Goal: Book appointment/travel/reservation

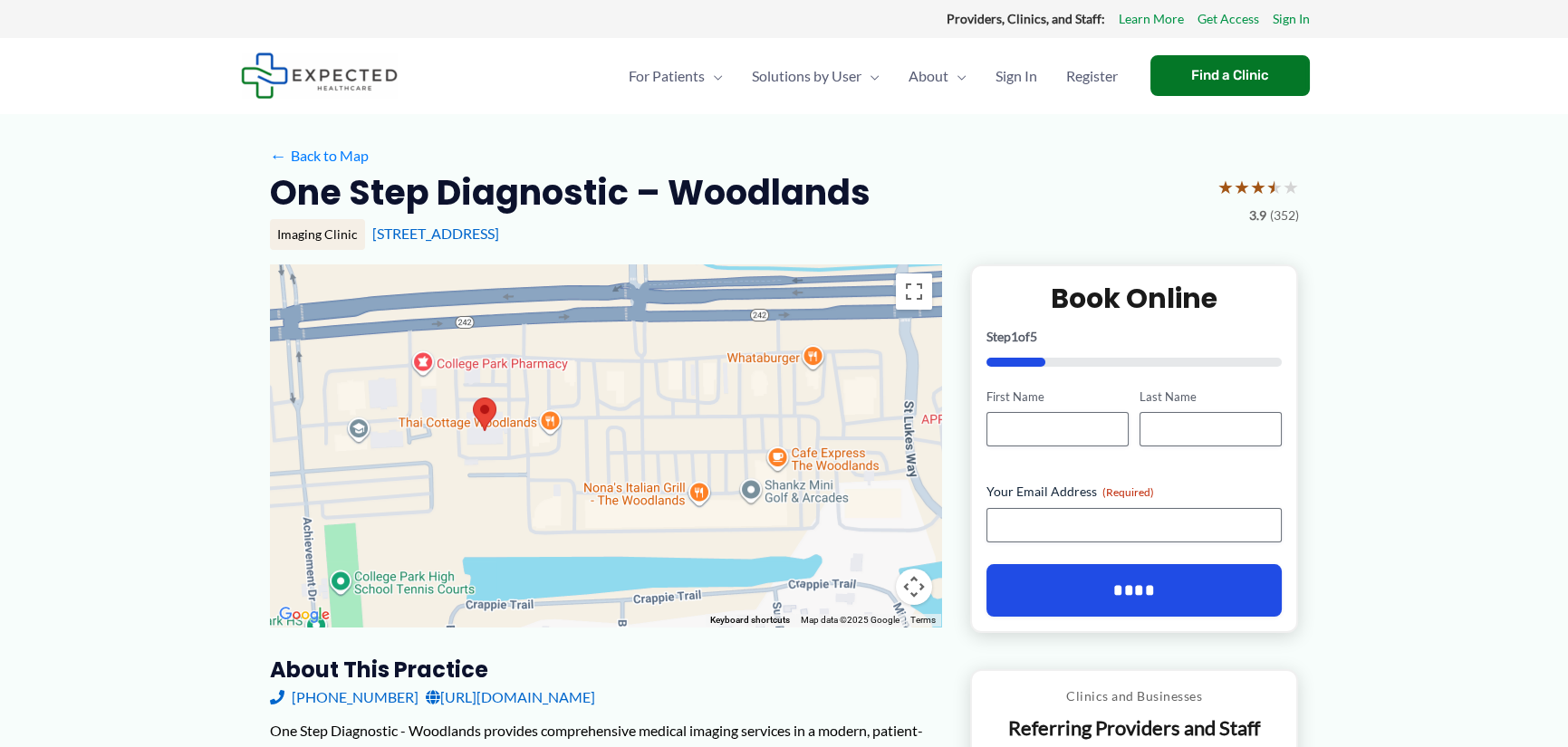
drag, startPoint x: 516, startPoint y: 463, endPoint x: 583, endPoint y: 560, distance: 117.9
click at [583, 560] on div at bounding box center [605, 446] width 671 height 363
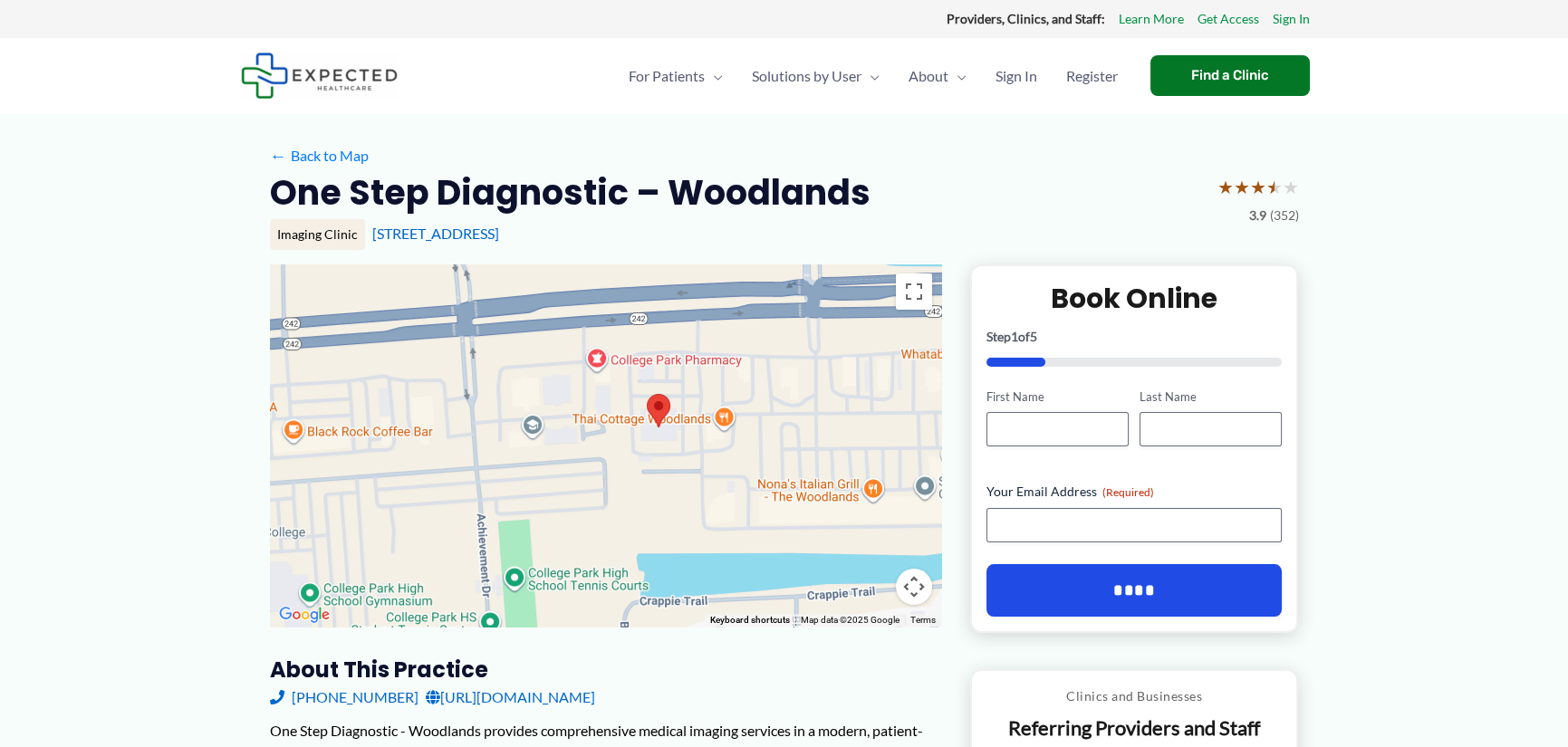
drag, startPoint x: 512, startPoint y: 524, endPoint x: 689, endPoint y: 519, distance: 177.1
click at [689, 519] on div at bounding box center [605, 446] width 671 height 363
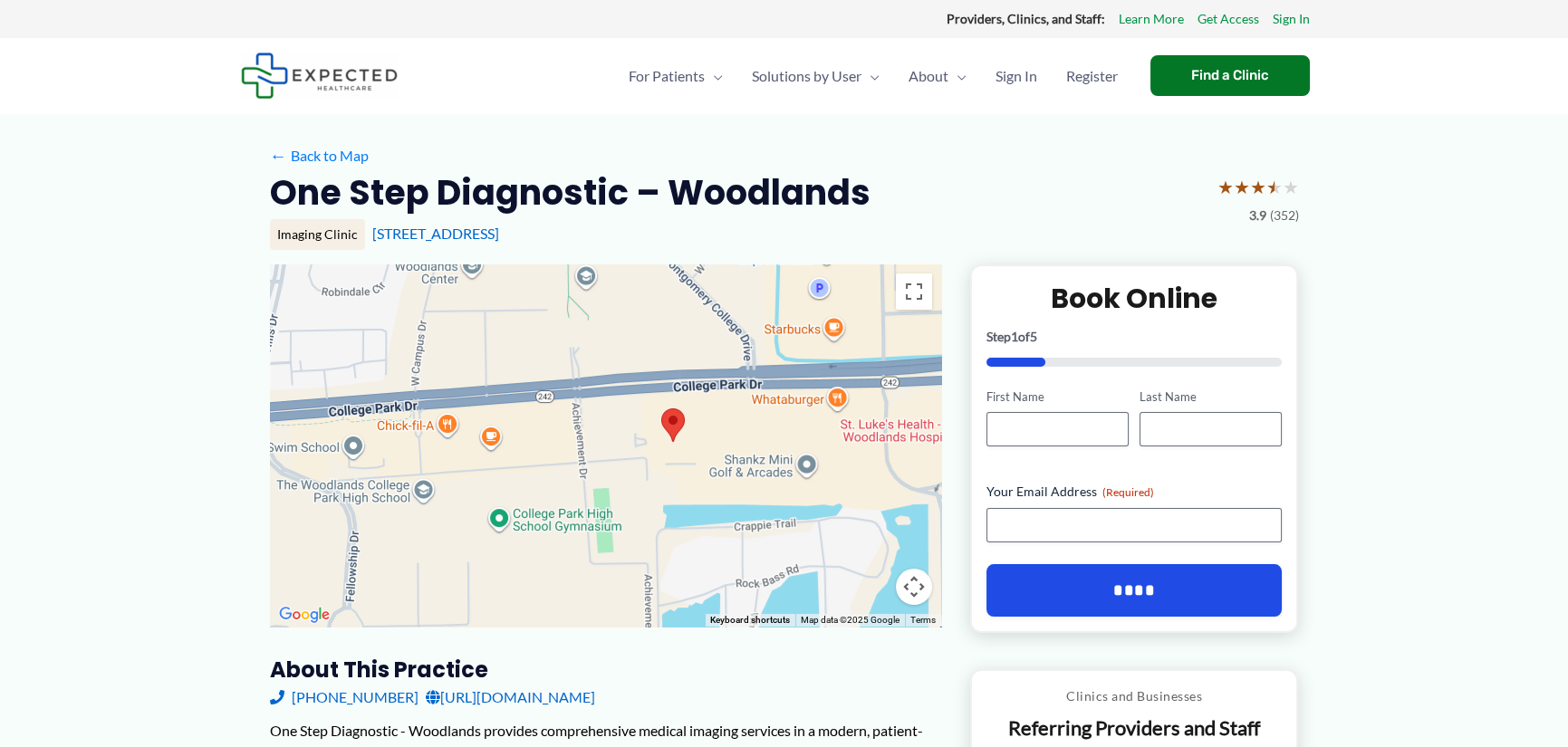
drag, startPoint x: 657, startPoint y: 536, endPoint x: 656, endPoint y: 503, distance: 33.0
click at [656, 503] on div at bounding box center [605, 446] width 671 height 363
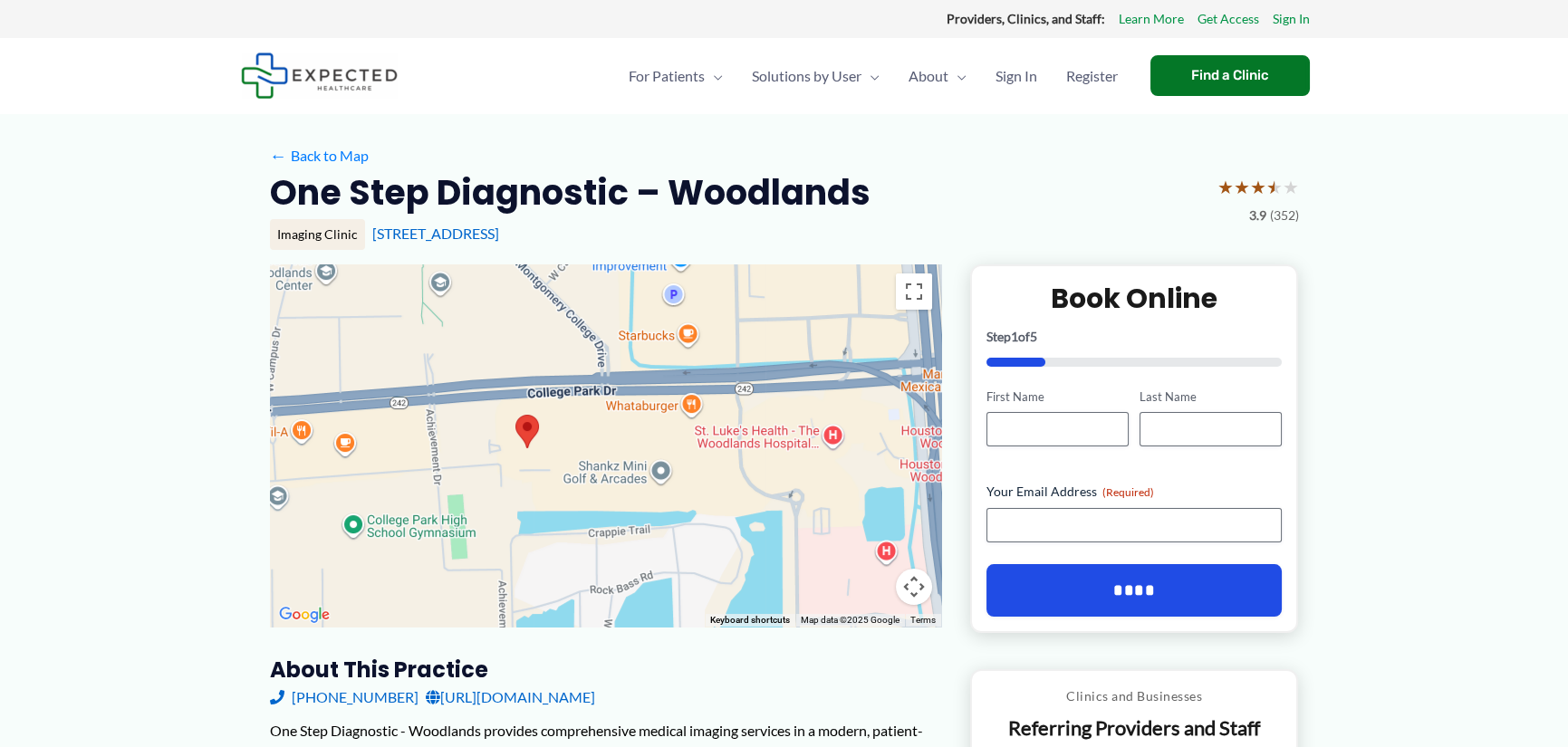
drag, startPoint x: 768, startPoint y: 507, endPoint x: 620, endPoint y: 510, distance: 148.0
click at [620, 510] on div at bounding box center [605, 446] width 671 height 363
click at [919, 294] on button "Toggle fullscreen view" at bounding box center [914, 292] width 37 height 37
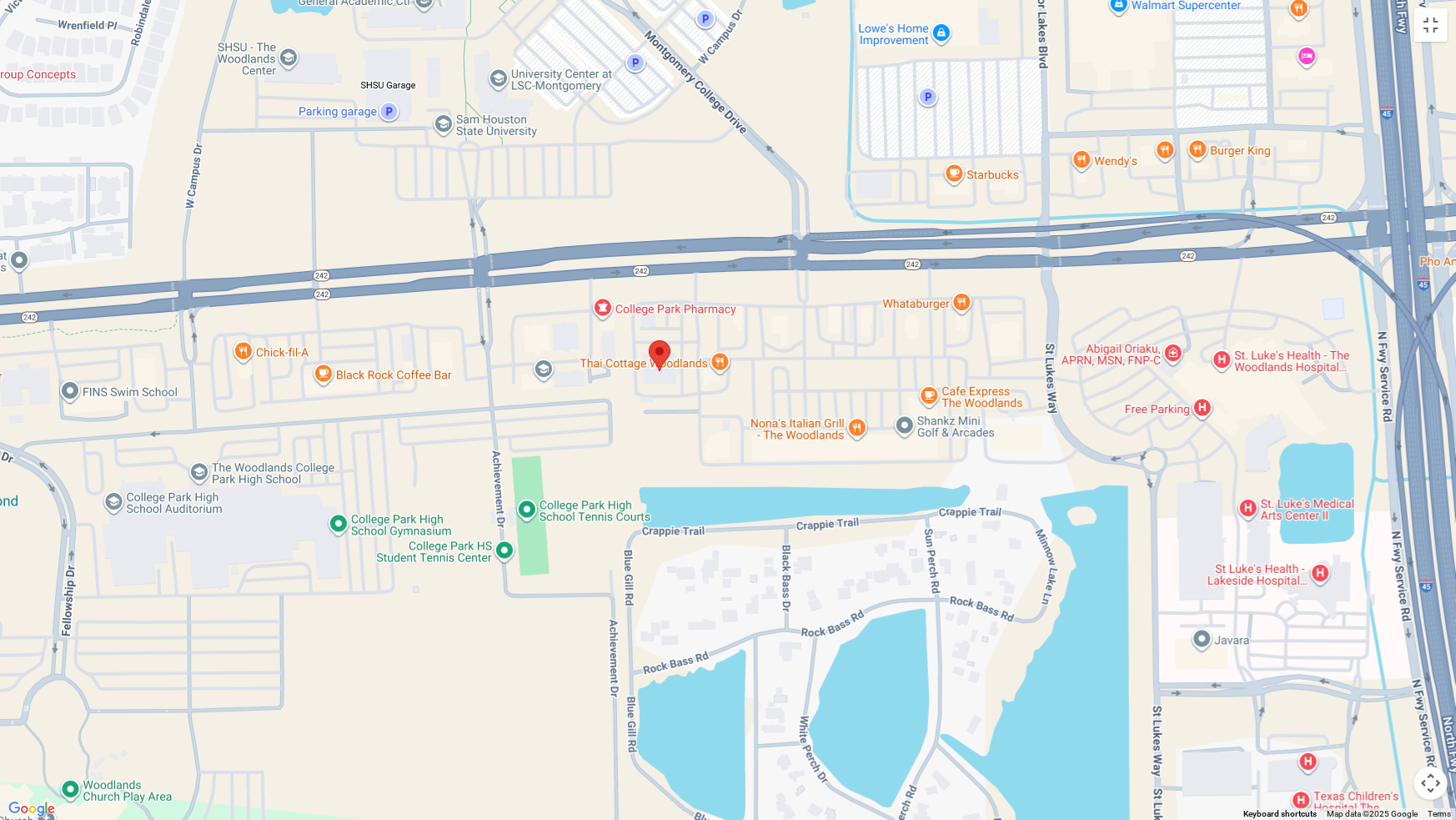
drag, startPoint x: 551, startPoint y: 472, endPoint x: 640, endPoint y: 469, distance: 89.1
click at [640, 469] on div at bounding box center [728, 410] width 1456 height 820
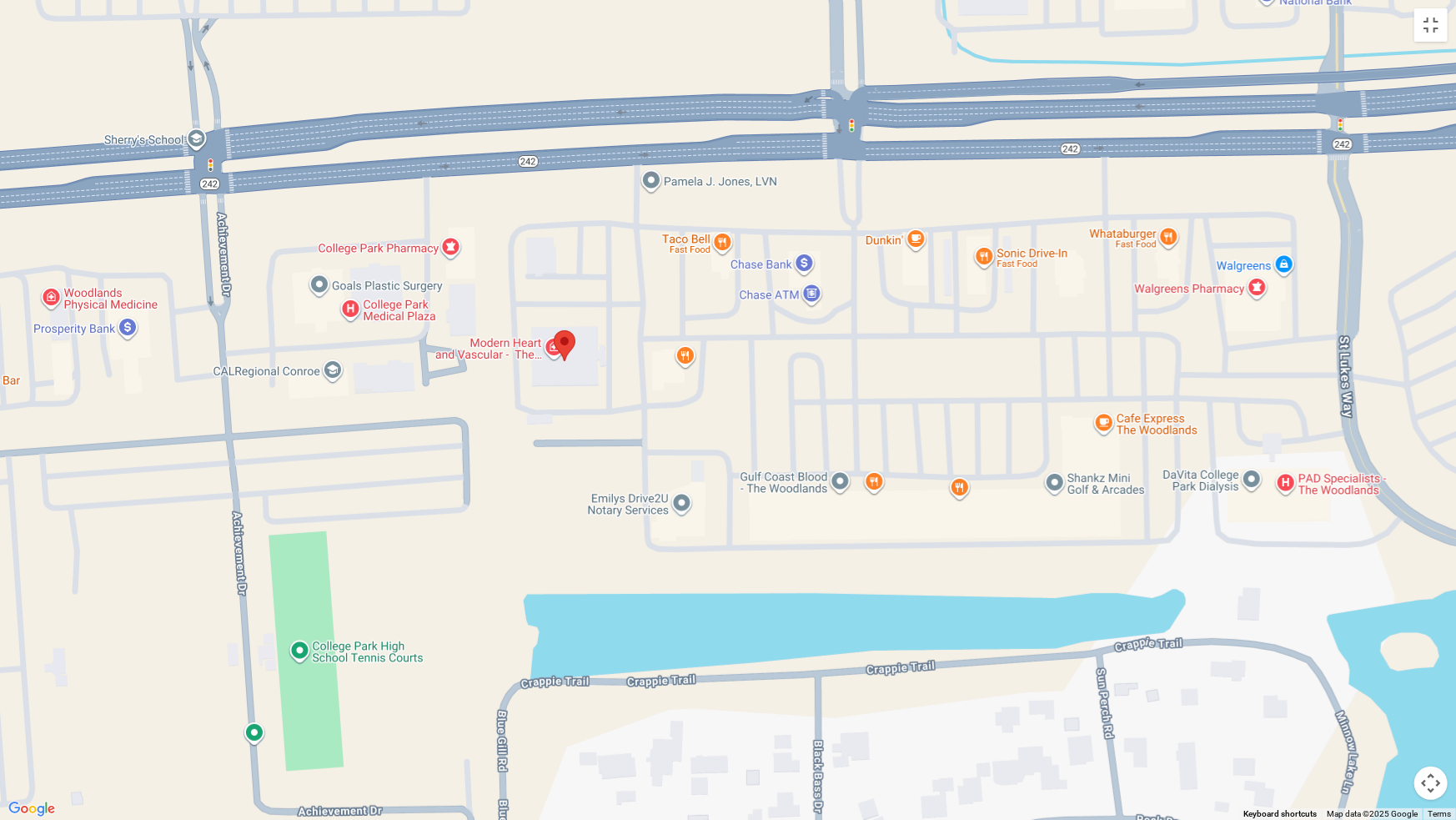
drag, startPoint x: 938, startPoint y: 423, endPoint x: 841, endPoint y: 509, distance: 129.6
click at [841, 509] on div at bounding box center [728, 410] width 1456 height 820
click at [1422, 19] on button "Toggle fullscreen view" at bounding box center [1431, 25] width 34 height 34
